Goal: Task Accomplishment & Management: Use online tool/utility

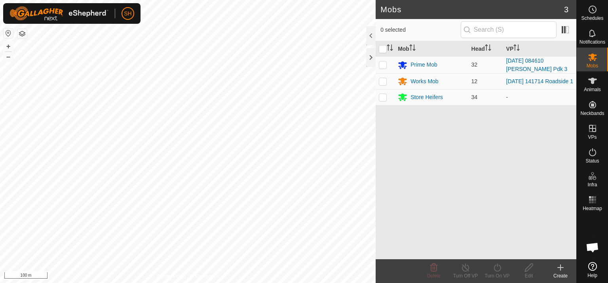
click at [565, 265] on icon at bounding box center [561, 268] width 10 height 10
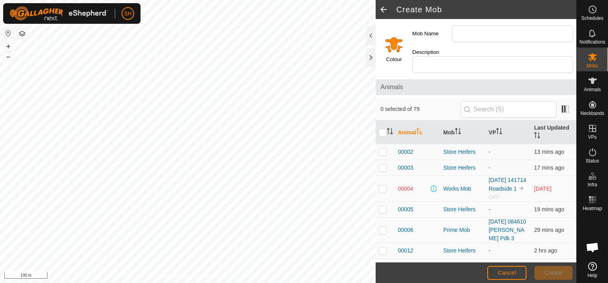
click at [386, 7] on span at bounding box center [384, 9] width 16 height 19
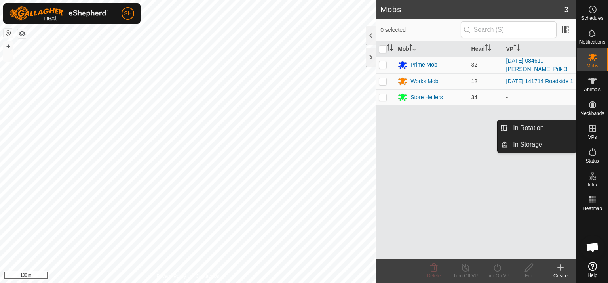
click at [596, 127] on icon at bounding box center [593, 129] width 10 height 10
click at [594, 131] on icon at bounding box center [593, 129] width 10 height 10
click at [546, 127] on link "In Rotation" at bounding box center [542, 128] width 68 height 16
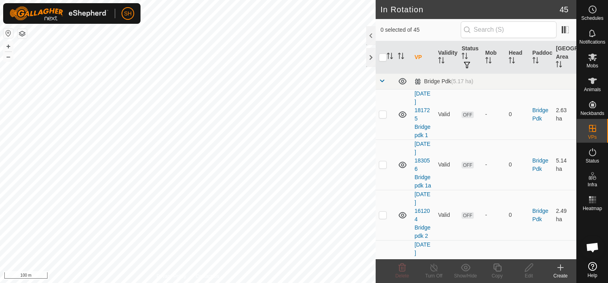
click at [558, 265] on icon at bounding box center [561, 268] width 10 height 10
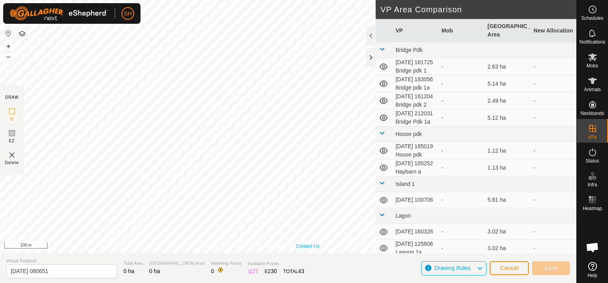
click at [317, 244] on link "Contact Us" at bounding box center [307, 245] width 23 height 7
click at [257, 245] on link "Privacy Policy" at bounding box center [272, 245] width 30 height 7
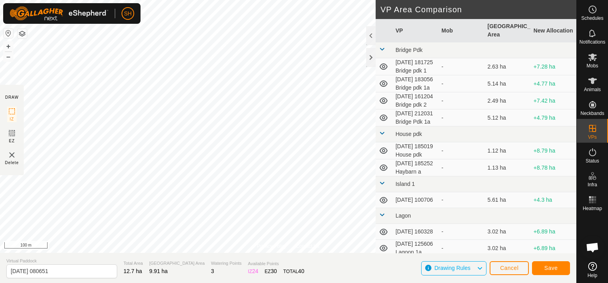
click at [80, 18] on div "SH Schedules Notifications Mobs Animals Neckbands VPs Status Infra Heatmap Help…" at bounding box center [304, 141] width 608 height 283
click at [66, 270] on input "[DATE] 080651" at bounding box center [61, 271] width 111 height 14
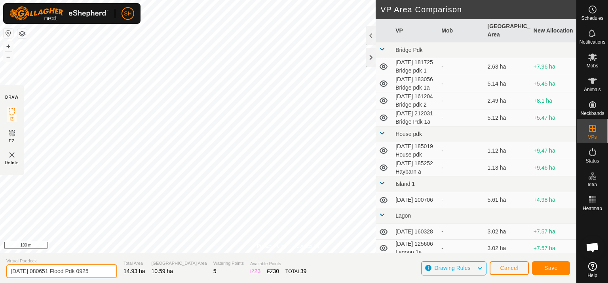
type input "[DATE] 080651 Flood Pdk 0925"
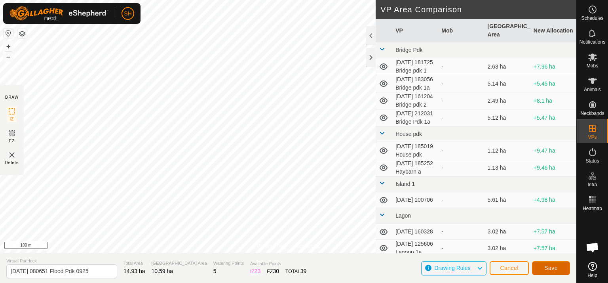
click at [556, 269] on span "Save" at bounding box center [550, 268] width 13 height 6
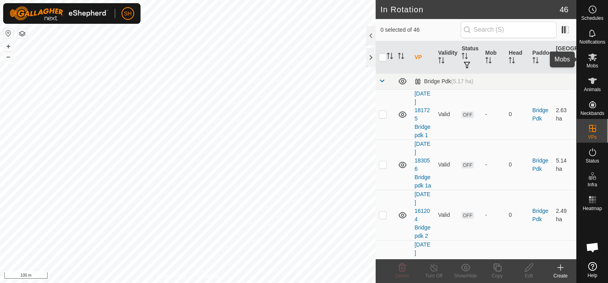
click at [592, 57] on icon at bounding box center [592, 57] width 9 height 8
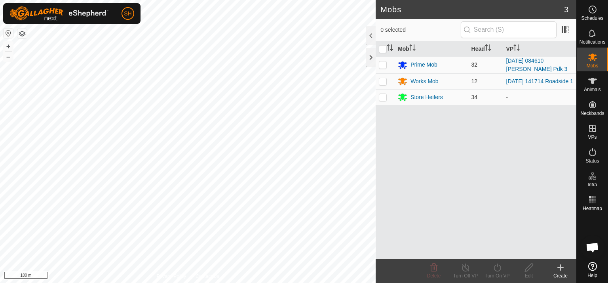
click at [382, 64] on p-checkbox at bounding box center [383, 64] width 8 height 6
checkbox input "true"
click at [496, 266] on icon at bounding box center [498, 268] width 10 height 10
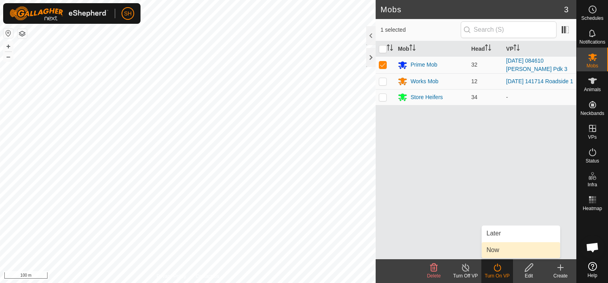
click at [504, 250] on link "Now" at bounding box center [521, 250] width 78 height 16
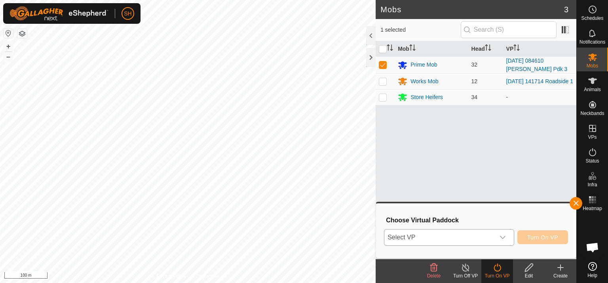
click at [502, 236] on icon "dropdown trigger" at bounding box center [503, 237] width 6 height 3
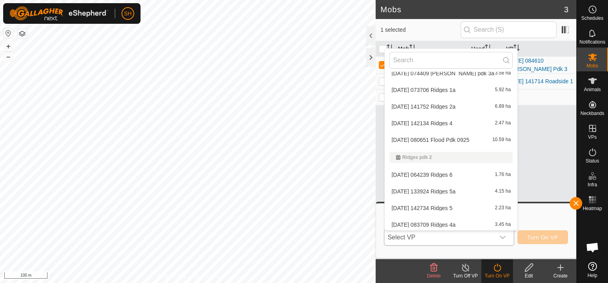
scroll to position [351, 0]
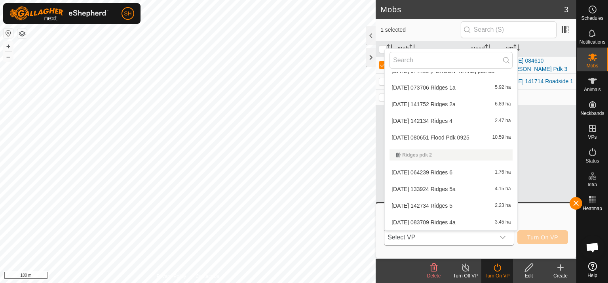
click at [459, 136] on li "[DATE] 080651 Flood Pdk 0925 10.59 ha" at bounding box center [451, 137] width 133 height 16
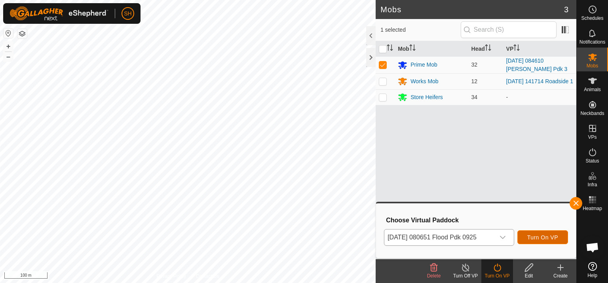
click at [543, 236] on span "Turn On VP" at bounding box center [542, 237] width 31 height 6
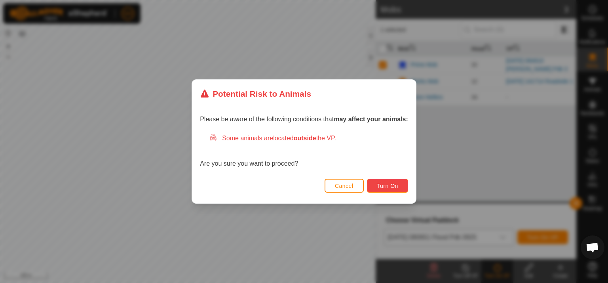
click at [390, 183] on span "Turn On" at bounding box center [387, 186] width 21 height 6
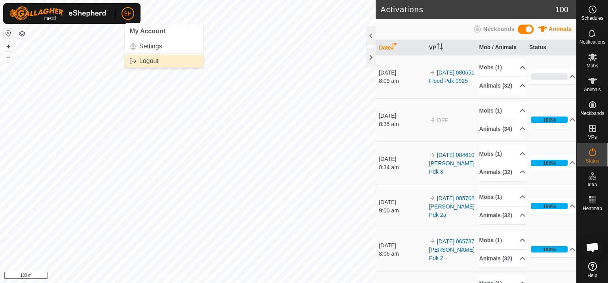
click at [142, 59] on link "Logout" at bounding box center [164, 61] width 78 height 13
